Goal: Find specific fact: Find specific fact

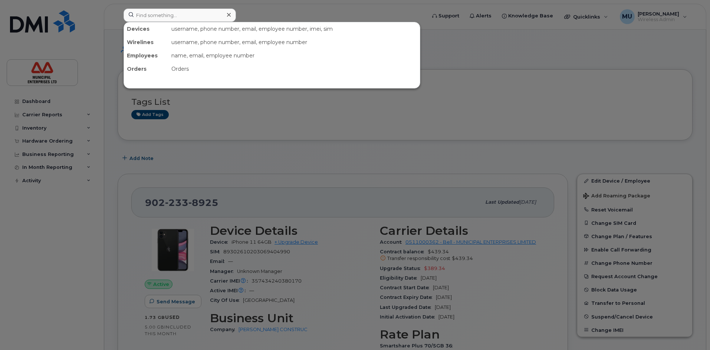
scroll to position [74, 0]
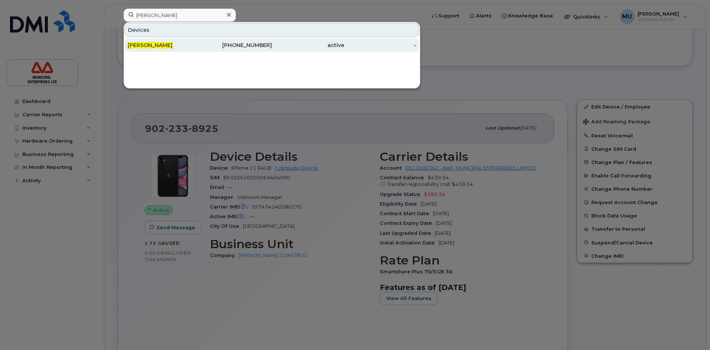
type input "[PERSON_NAME]"
click at [161, 44] on span "[PERSON_NAME]" at bounding box center [150, 45] width 45 height 7
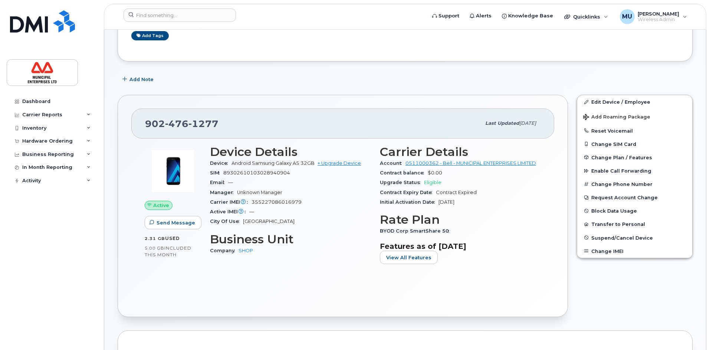
scroll to position [37, 0]
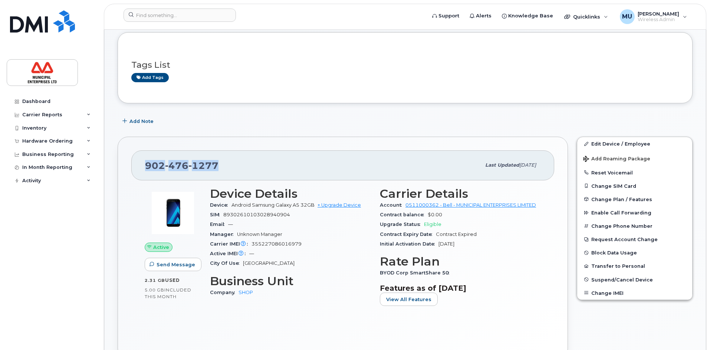
drag, startPoint x: 219, startPoint y: 165, endPoint x: 107, endPoint y: 160, distance: 111.7
copy span "902 476 1277"
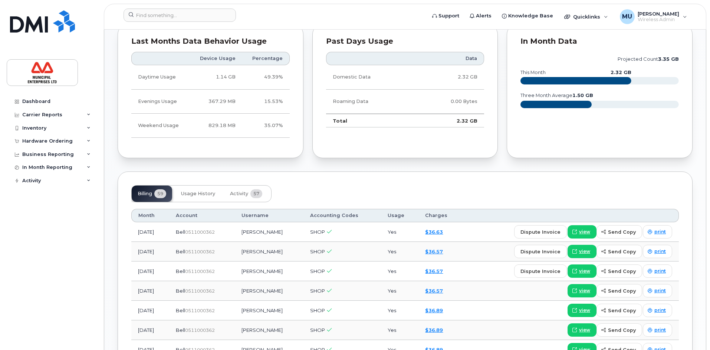
scroll to position [482, 0]
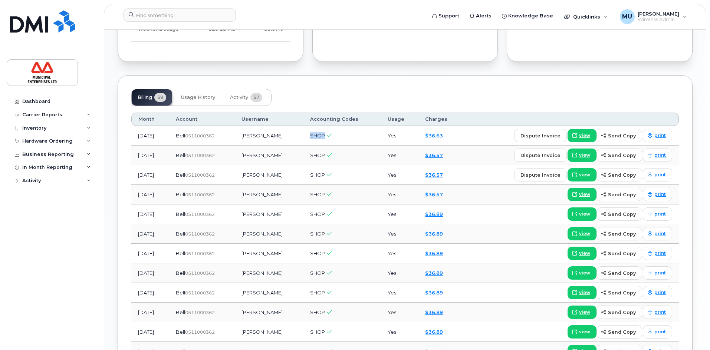
drag, startPoint x: 336, startPoint y: 135, endPoint x: 318, endPoint y: 136, distance: 17.8
click at [318, 136] on td "SHOP" at bounding box center [341, 136] width 77 height 20
copy span "SHOP"
